Goal: Navigation & Orientation: Find specific page/section

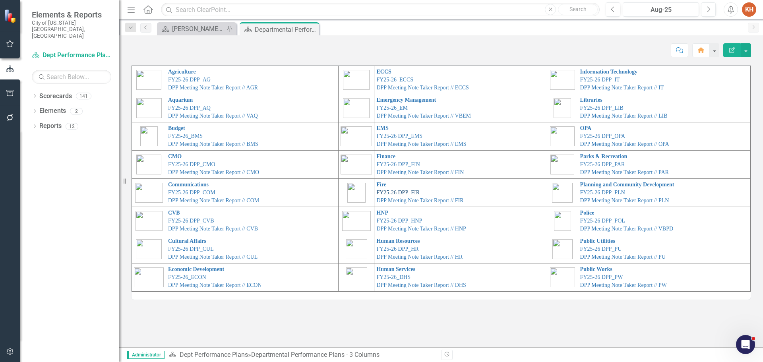
click at [384, 192] on link "FY25-26 DPP_FIR" at bounding box center [397, 193] width 43 height 6
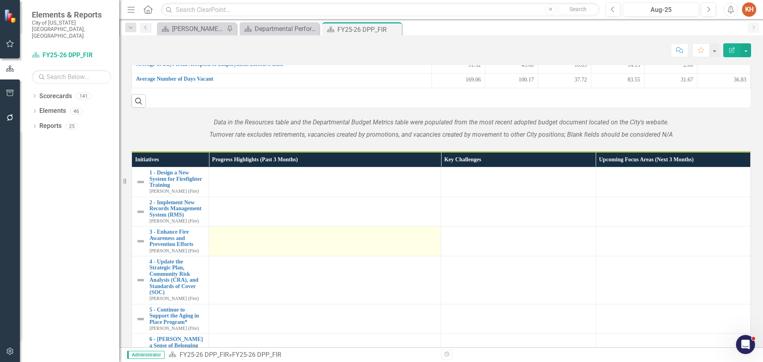
scroll to position [795, 0]
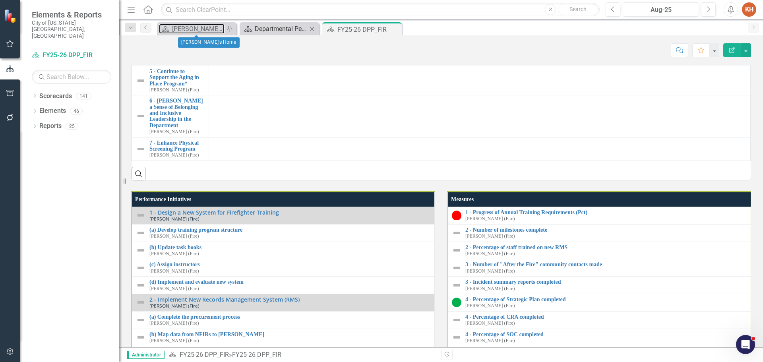
drag, startPoint x: 211, startPoint y: 26, endPoint x: 277, endPoint y: 26, distance: 66.4
click at [211, 26] on div "[PERSON_NAME]'s Home" at bounding box center [198, 29] width 52 height 10
click at [277, 26] on div "Departmental Performance Plans - 3 Columns" at bounding box center [281, 29] width 52 height 10
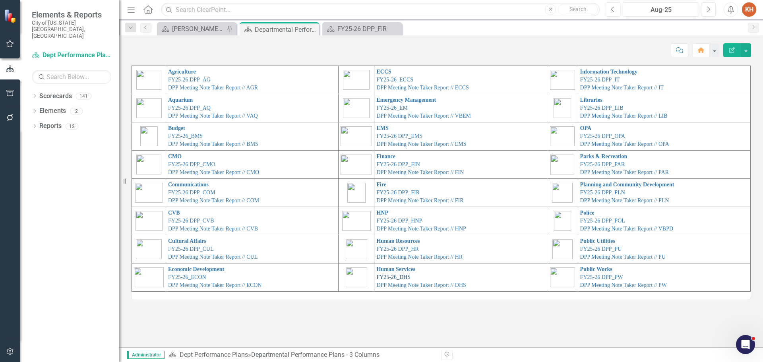
click at [394, 276] on link "FY25-26_DHS" at bounding box center [393, 277] width 34 height 6
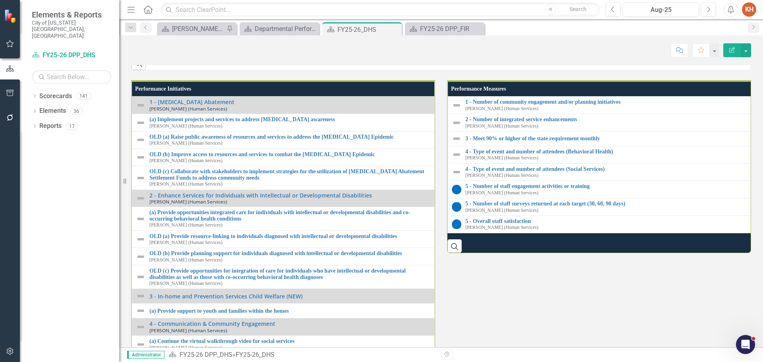
scroll to position [676, 0]
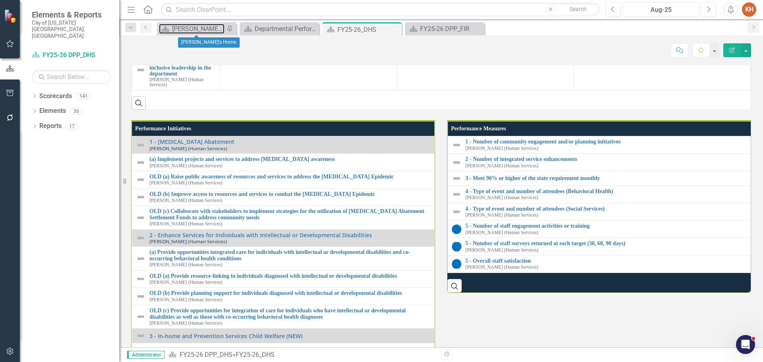
drag, startPoint x: 198, startPoint y: 25, endPoint x: 208, endPoint y: 12, distance: 16.1
click at [205, 19] on div "Dropdown Search Scorecard [PERSON_NAME]'s Home Pin Scorecard Departmental Perfo…" at bounding box center [441, 27] width 644 height 16
click at [393, 28] on icon at bounding box center [394, 29] width 4 height 4
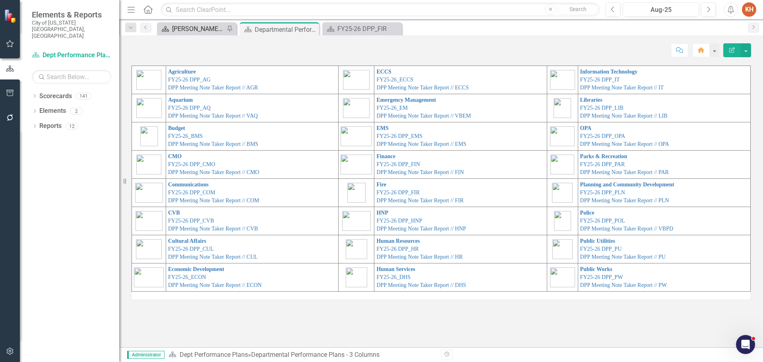
click at [204, 29] on div "[PERSON_NAME]'s Home" at bounding box center [198, 29] width 52 height 10
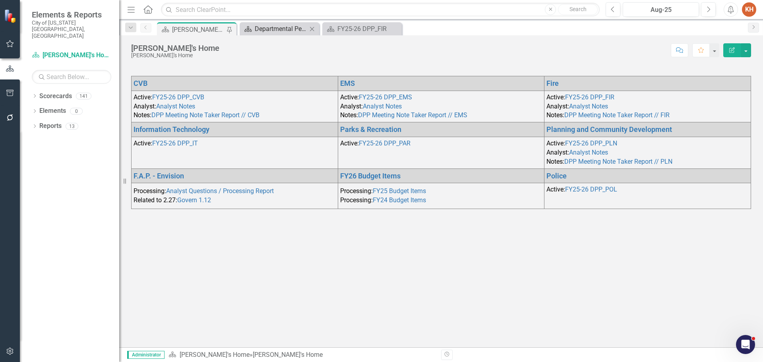
click at [263, 33] on div "Departmental Performance Plans - 3 Columns" at bounding box center [281, 29] width 52 height 10
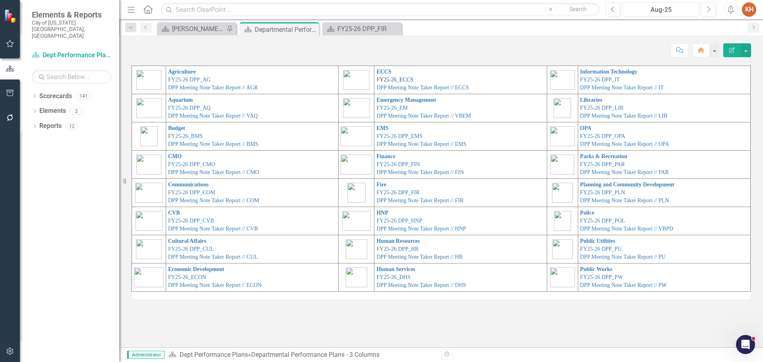
click at [380, 78] on link "FY25-26_ECCS" at bounding box center [394, 80] width 37 height 6
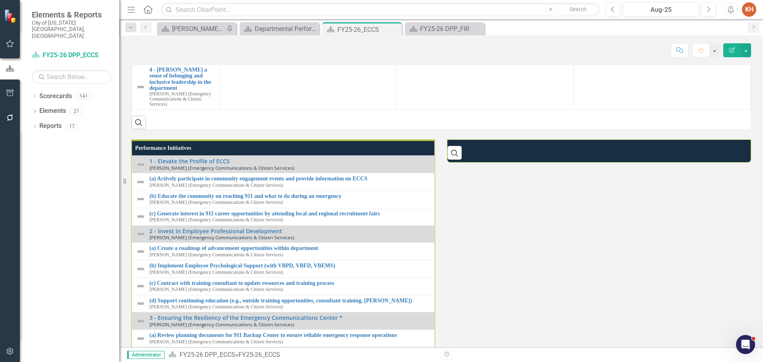
scroll to position [662, 0]
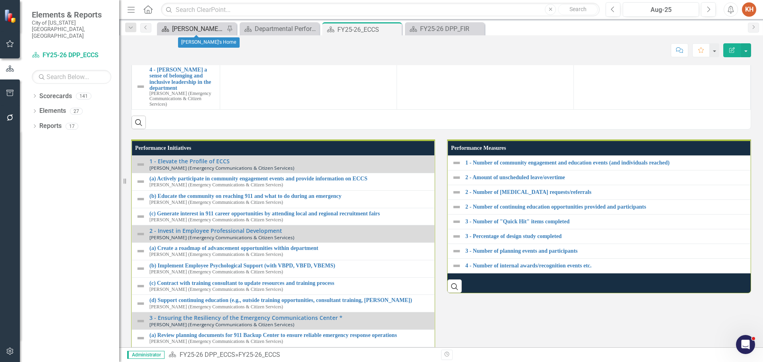
click at [184, 27] on div "[PERSON_NAME]'s Home" at bounding box center [198, 29] width 52 height 10
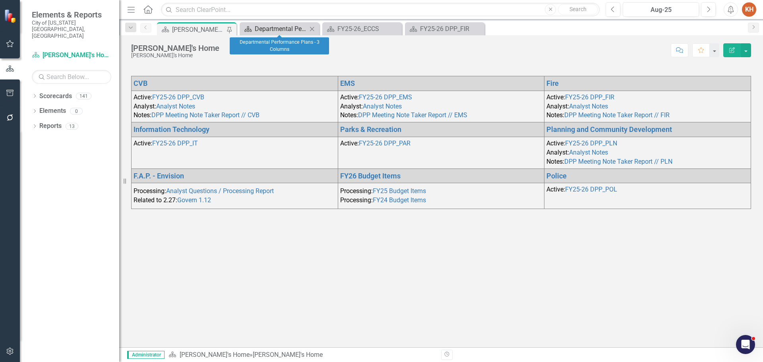
click at [272, 27] on div "Departmental Performance Plans - 3 Columns" at bounding box center [281, 29] width 52 height 10
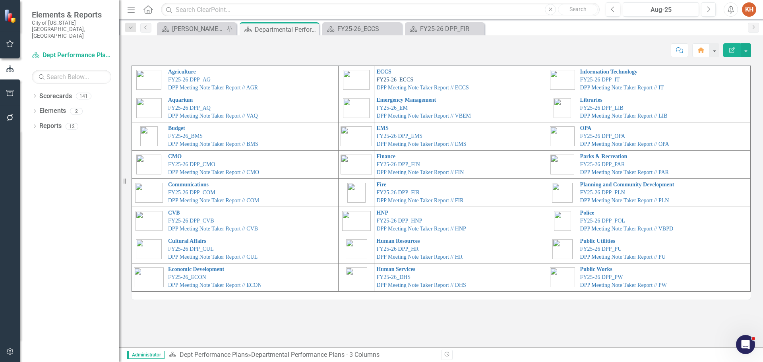
click at [393, 80] on link "FY25-26_ECCS" at bounding box center [394, 80] width 37 height 6
